Goal: Book appointment/travel/reservation

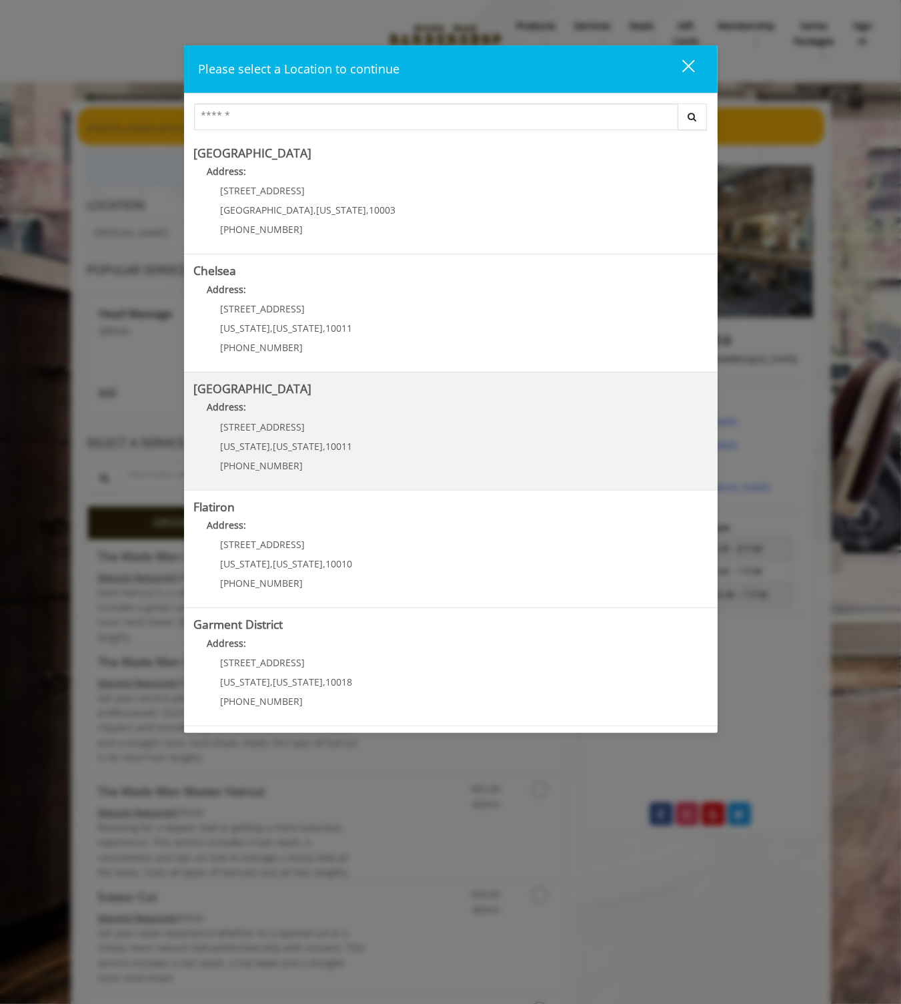
click at [378, 445] on Street "[GEOGRAPHIC_DATA] Address: [STREET_ADDRESS][US_STATE][US_STATE] (646) 850-0041" at bounding box center [451, 430] width 514 height 97
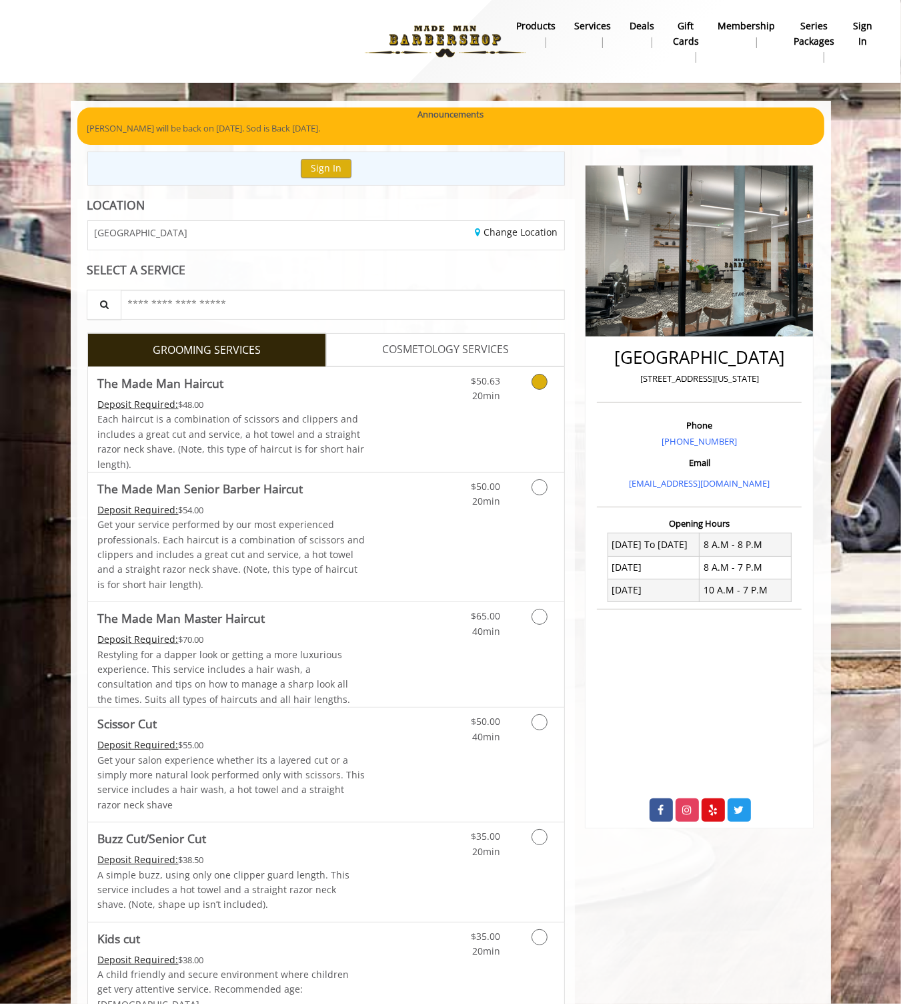
click at [415, 399] on link "Discounted Price" at bounding box center [405, 419] width 79 height 105
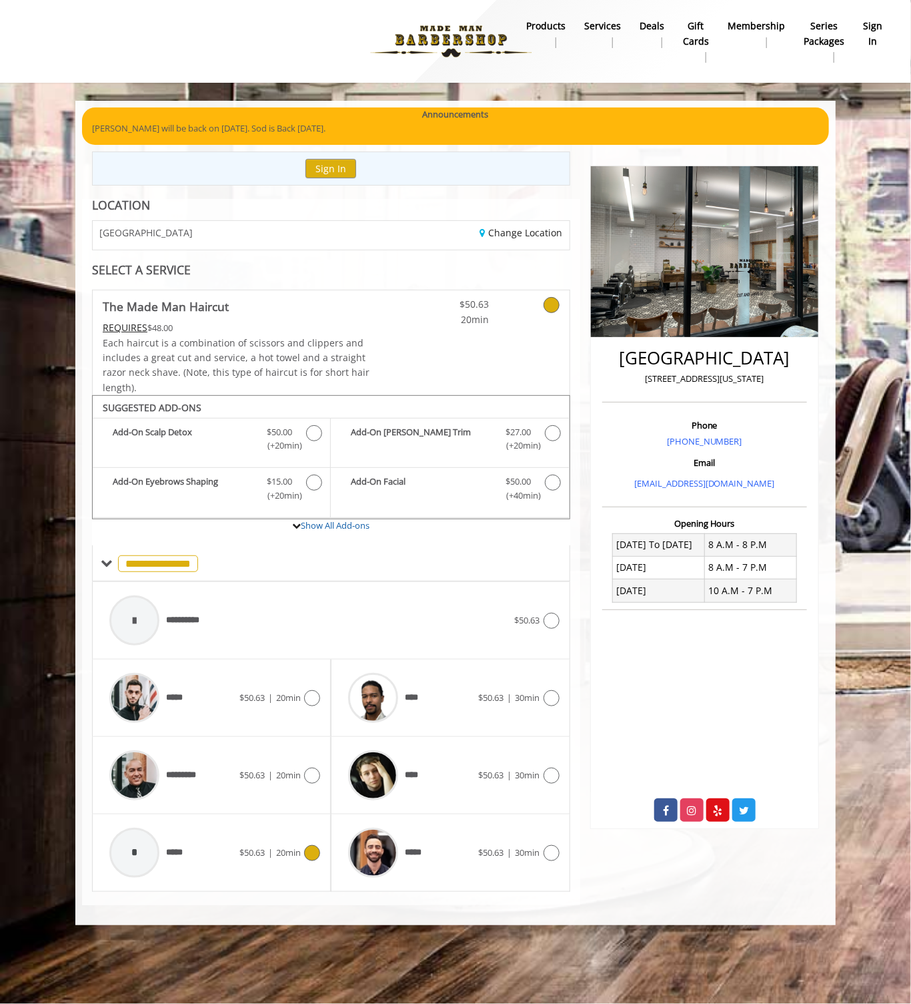
click at [222, 863] on div "* *****" at bounding box center [171, 852] width 137 height 63
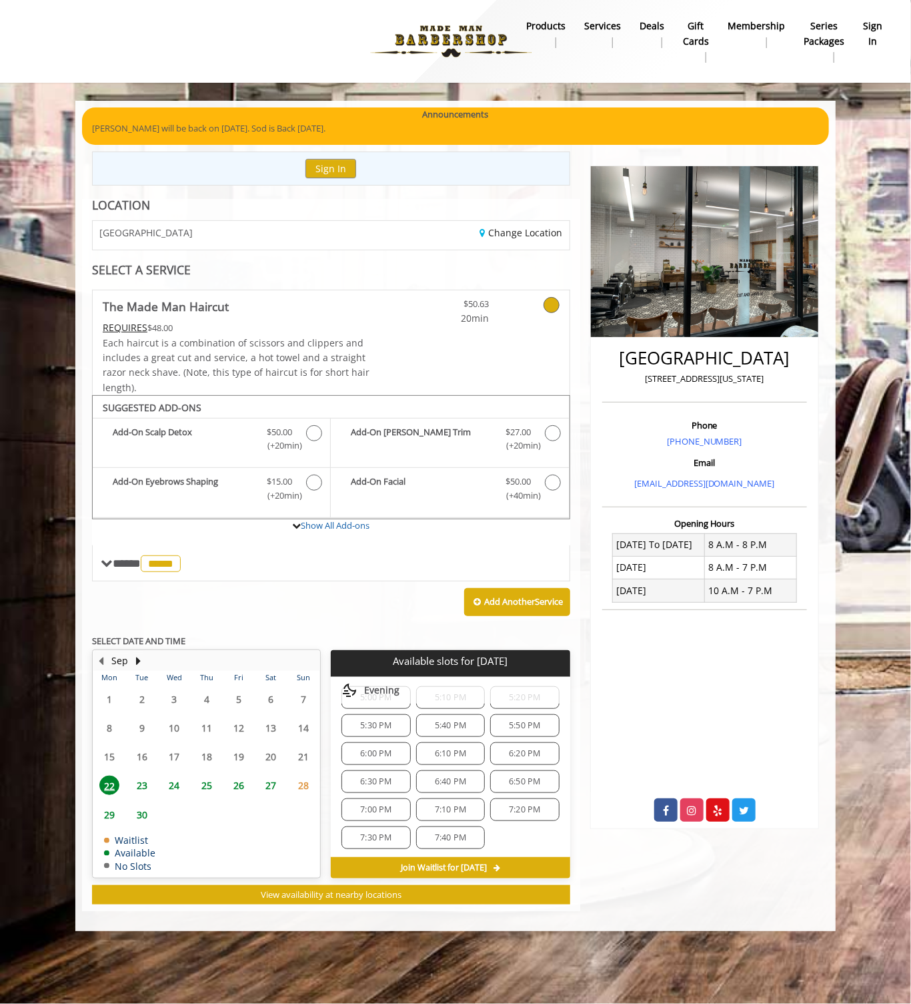
scroll to position [60, 0]
